Goal: Task Accomplishment & Management: Manage account settings

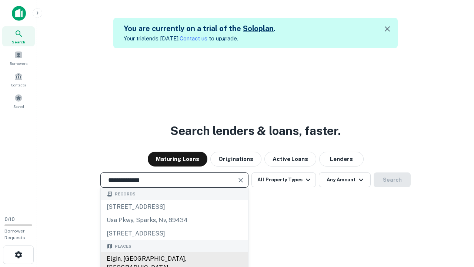
click at [174, 258] on div "Elgin, [GEOGRAPHIC_DATA], [GEOGRAPHIC_DATA]" at bounding box center [174, 263] width 147 height 22
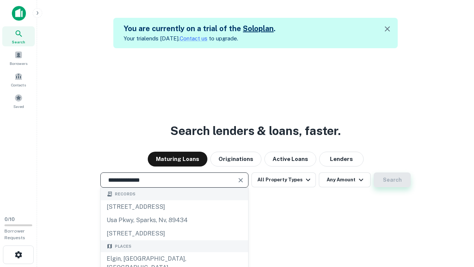
type input "**********"
click at [392, 180] on button "Search" at bounding box center [392, 179] width 37 height 15
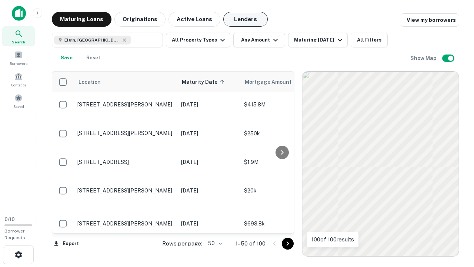
click at [245, 19] on button "Lenders" at bounding box center [245, 19] width 44 height 15
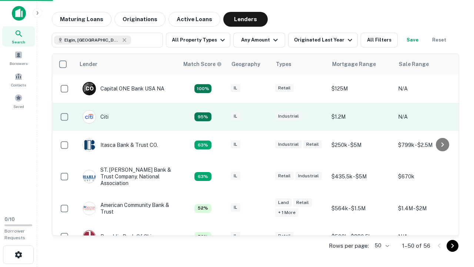
click at [263, 117] on div "IL" at bounding box center [249, 117] width 37 height 10
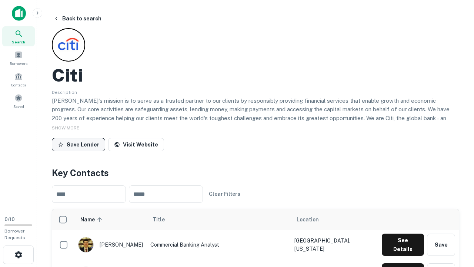
click at [78, 144] on button "Save Lender" at bounding box center [78, 144] width 53 height 13
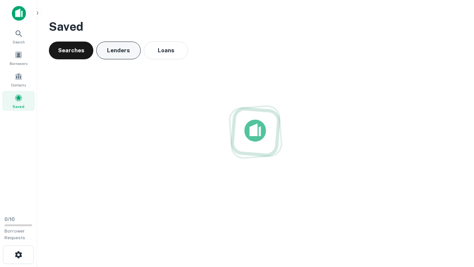
click at [118, 50] on button "Lenders" at bounding box center [118, 50] width 44 height 18
